Goal: Information Seeking & Learning: Learn about a topic

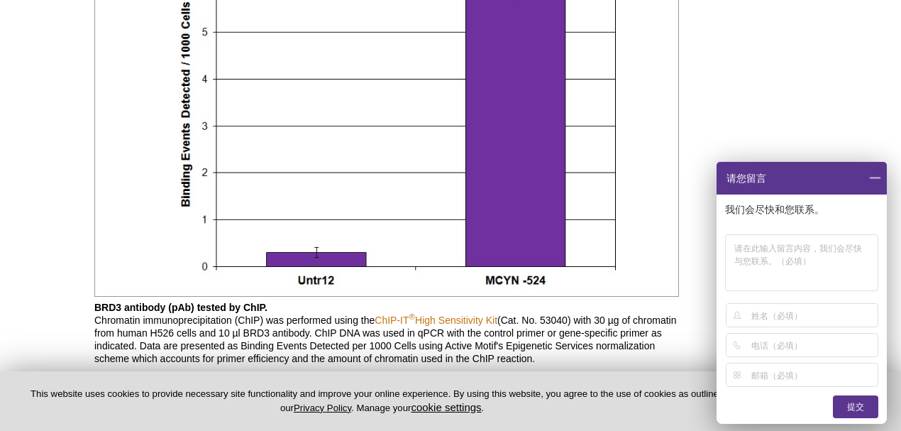
scroll to position [2523, 0]
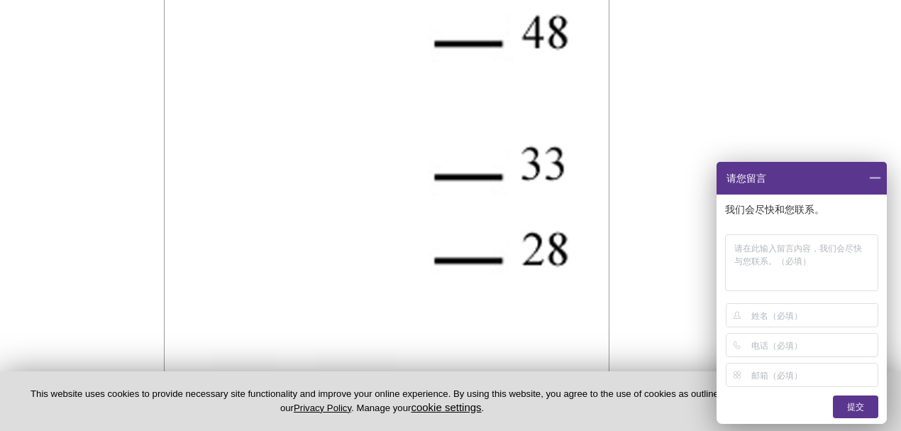
drag, startPoint x: 871, startPoint y: 179, endPoint x: 642, endPoint y: 233, distance: 235.5
click at [872, 179] on span at bounding box center [875, 178] width 24 height 33
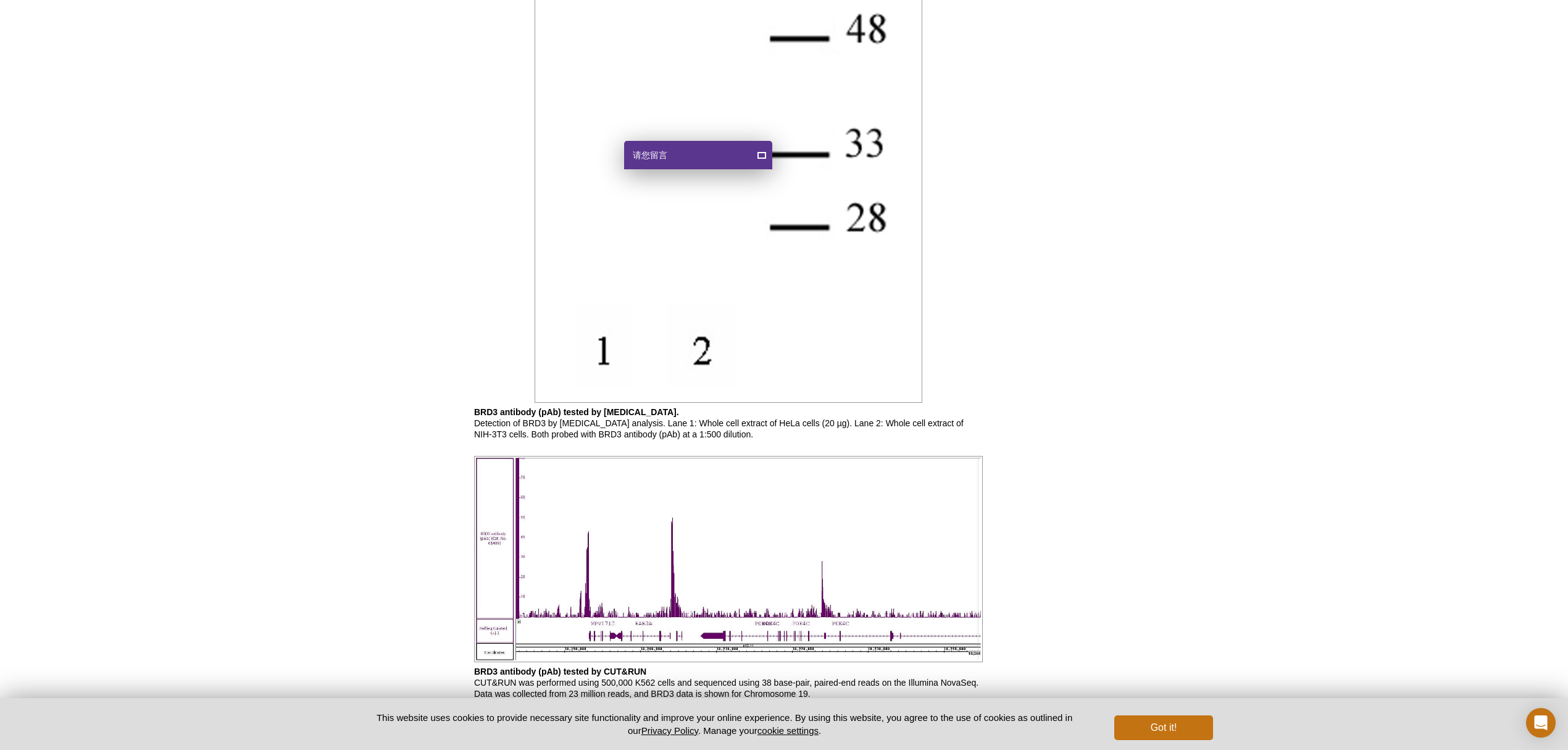
scroll to position [2506, 0]
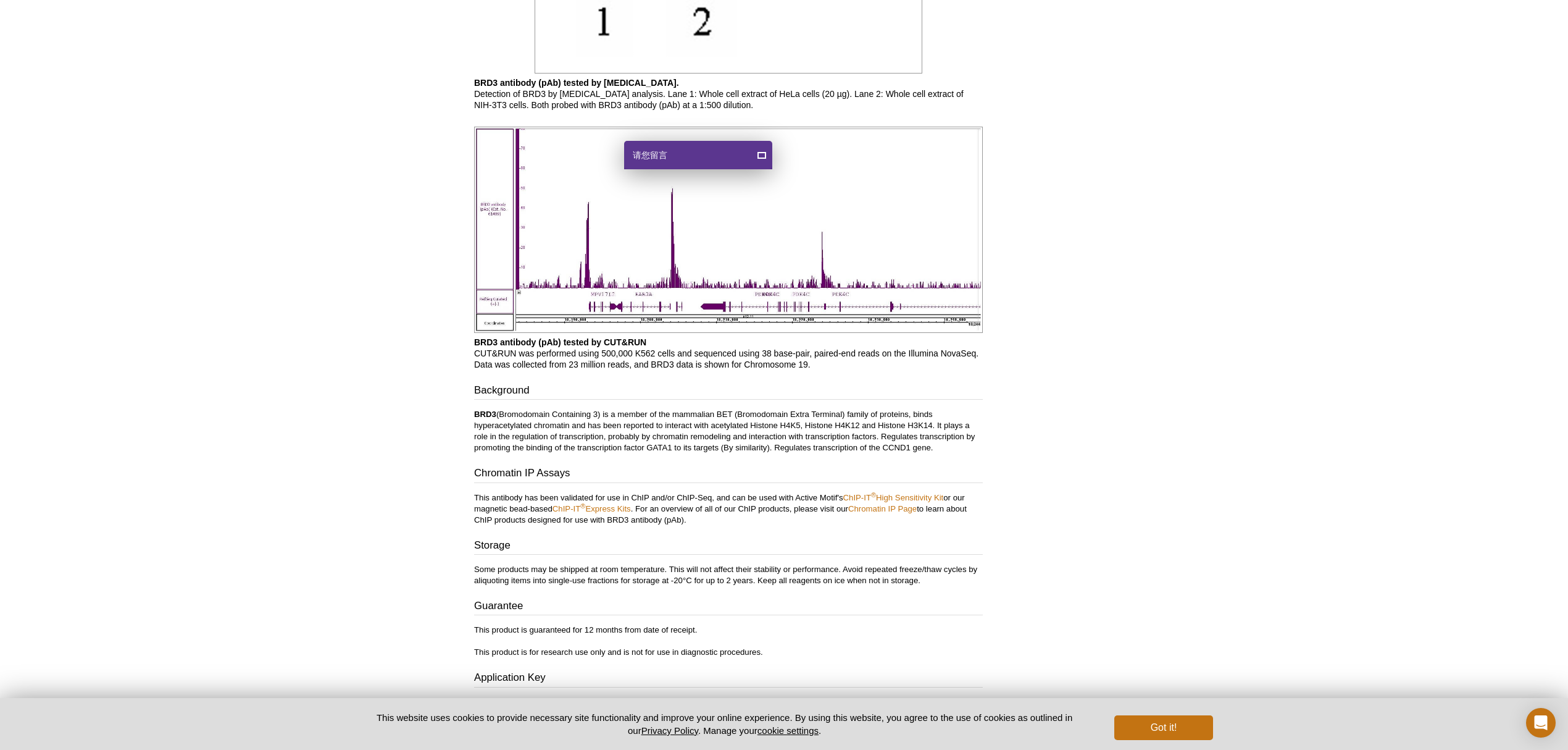
click at [760, 302] on img at bounding box center [728, 229] width 509 height 206
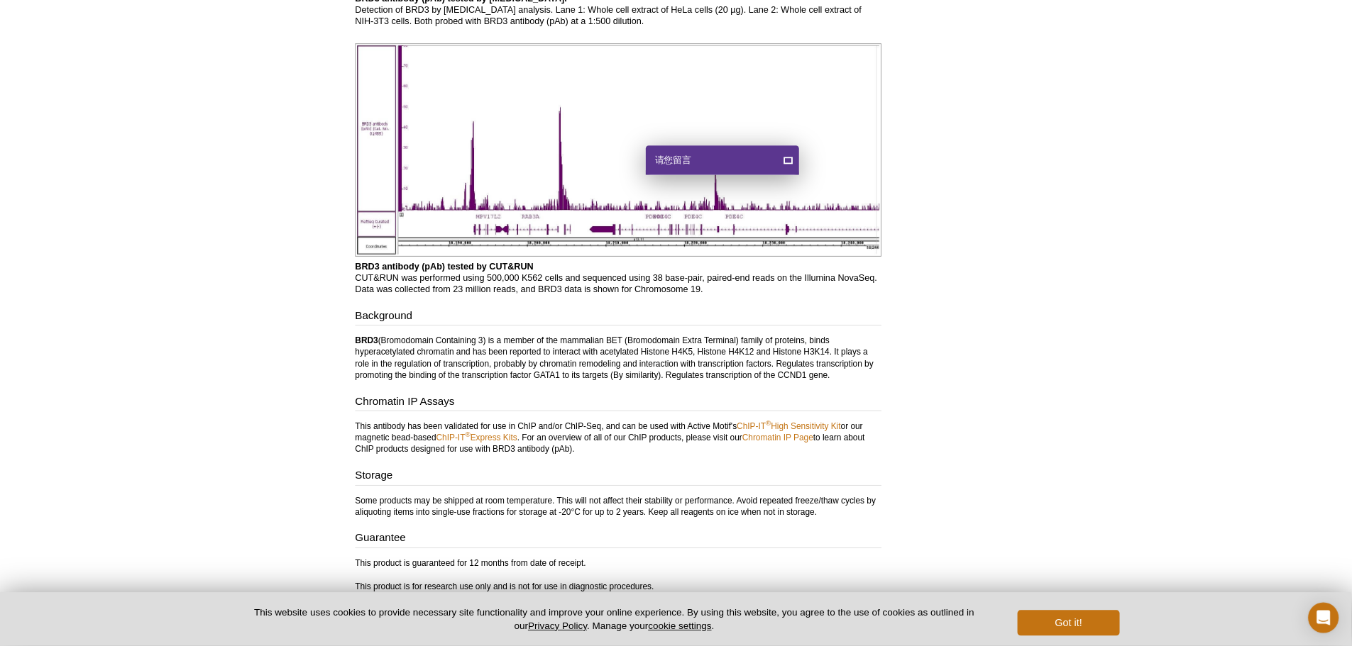
scroll to position [3007, 0]
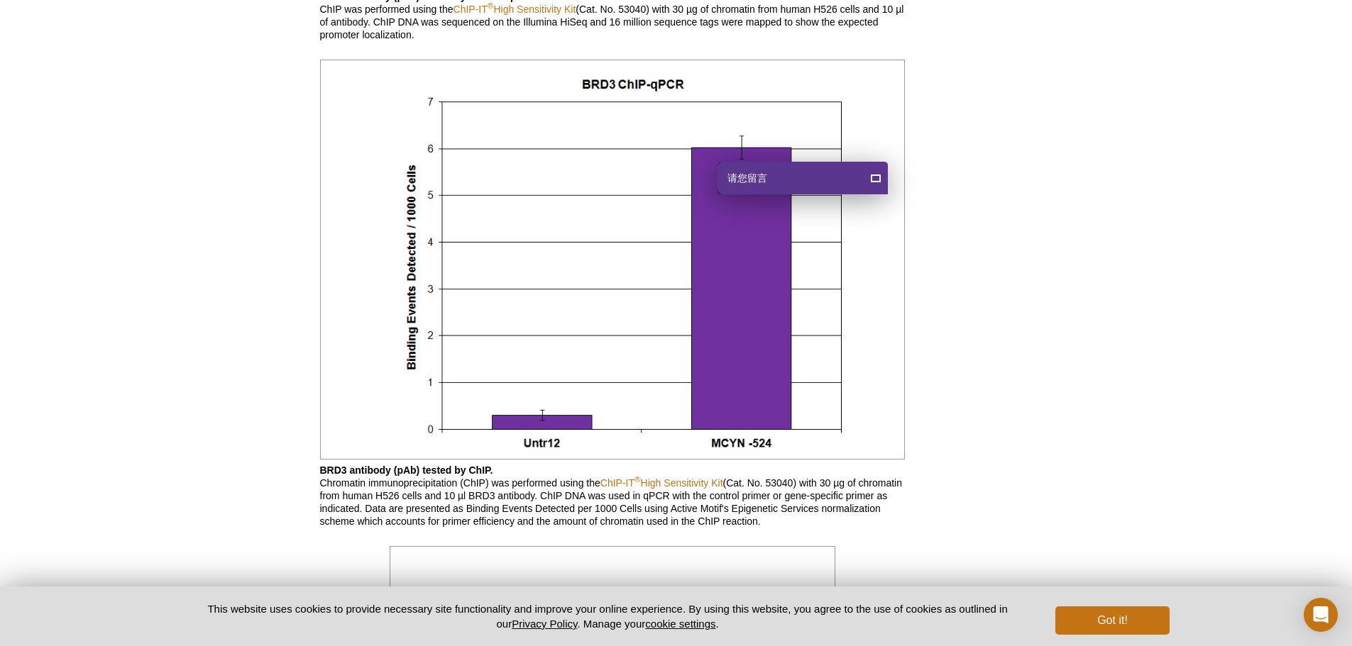
scroll to position [1162, 0]
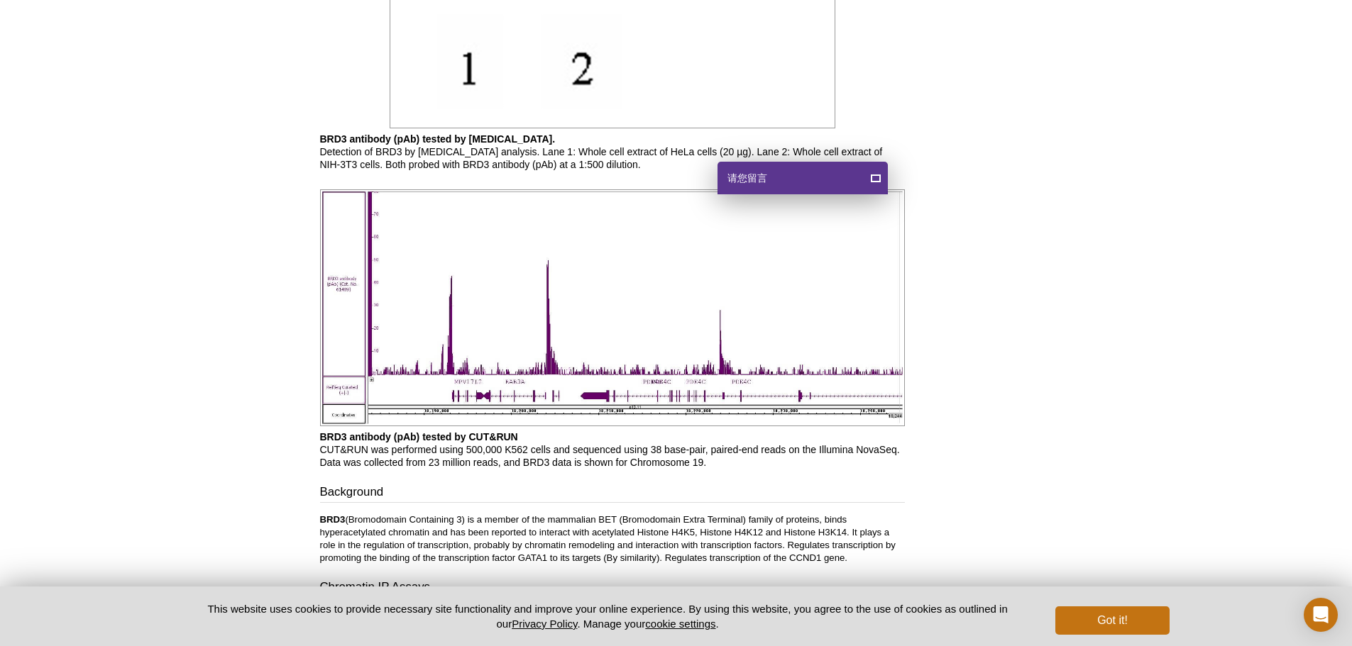
scroll to position [2936, 0]
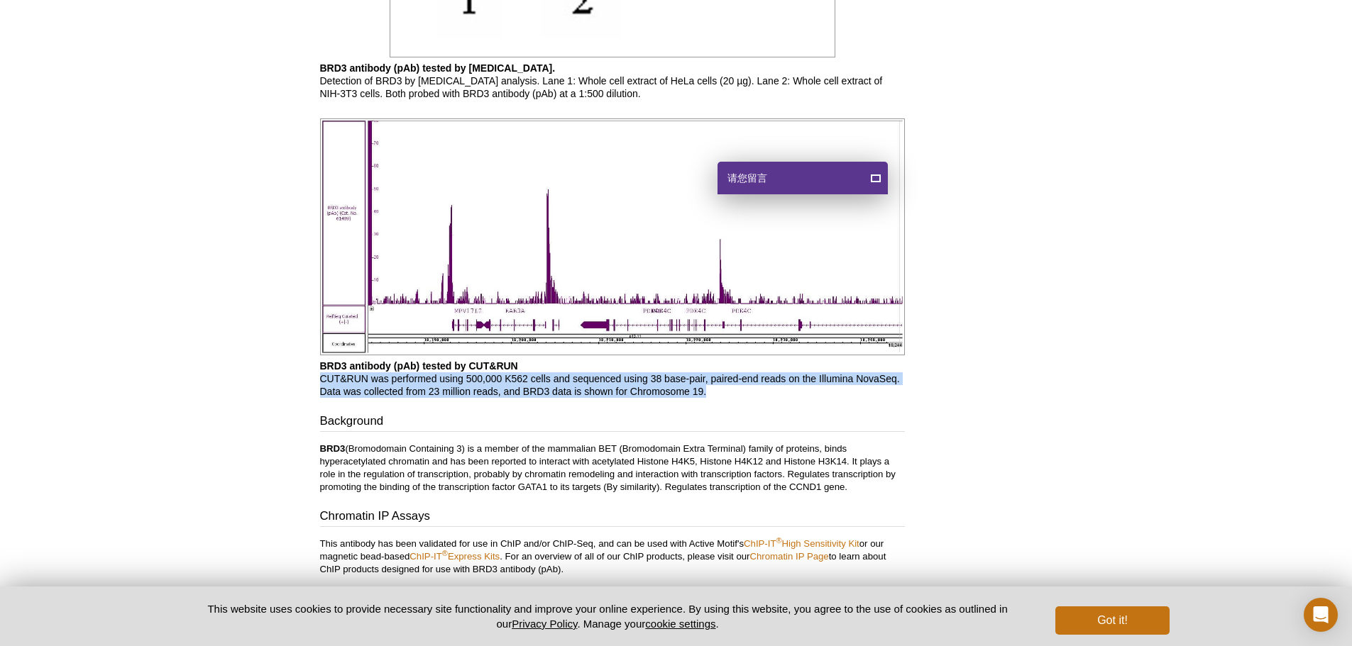
drag, startPoint x: 725, startPoint y: 395, endPoint x: 272, endPoint y: 373, distance: 454.0
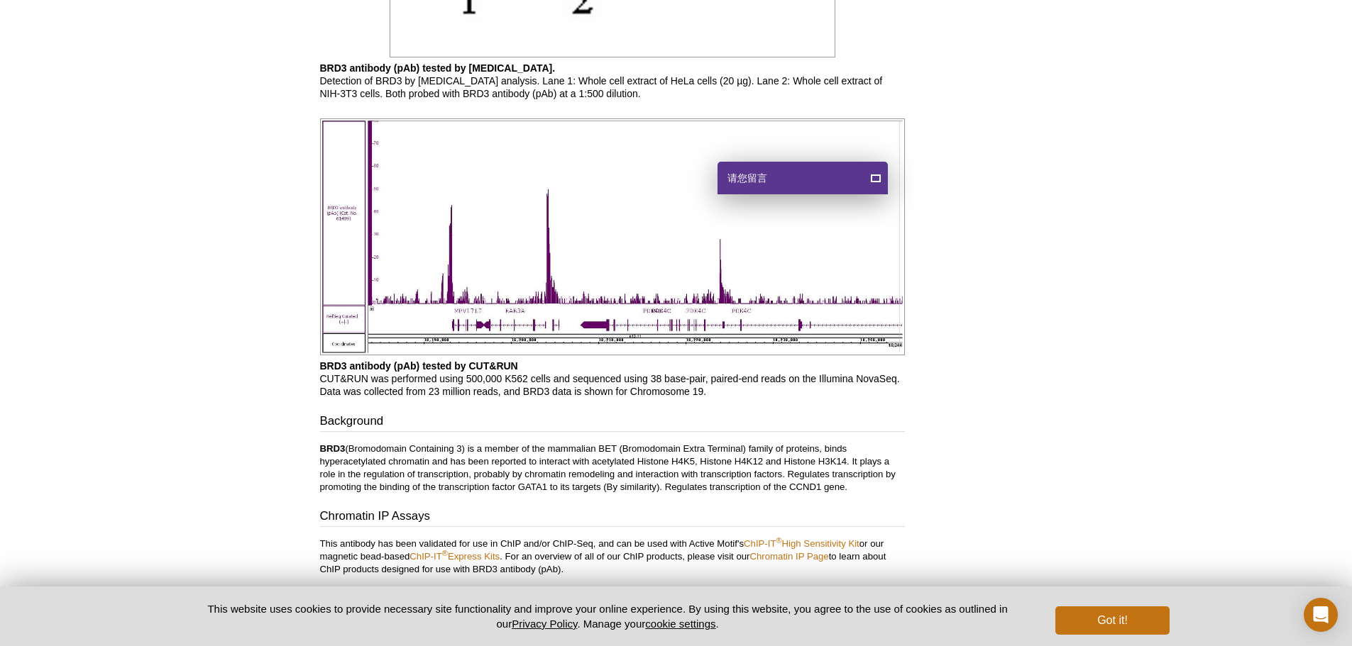
click at [870, 430] on p "BRD3 (Bromodomain Containing 3) is a member of the mammalian BET (Bromodomain E…" at bounding box center [612, 468] width 585 height 51
drag, startPoint x: 854, startPoint y: 486, endPoint x: 304, endPoint y: 450, distance: 551.2
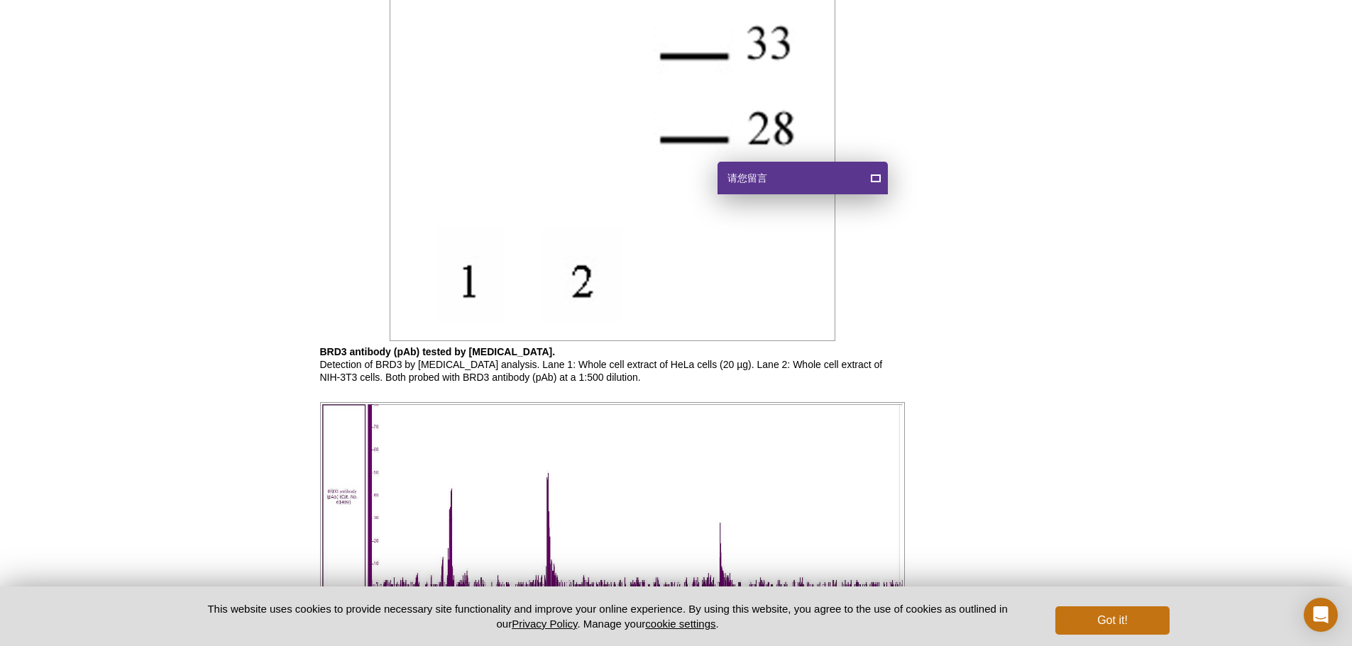
scroll to position [2581, 0]
